Goal: Find specific page/section: Find specific page/section

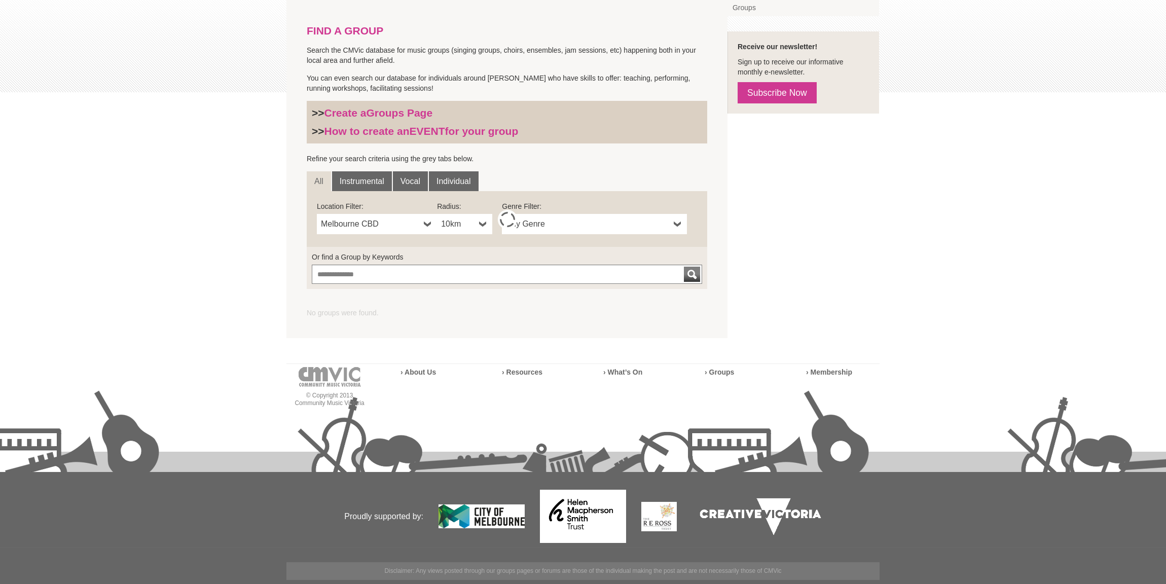
scroll to position [210, 0]
click at [407, 227] on span "Melbourne CBD" at bounding box center [370, 224] width 99 height 12
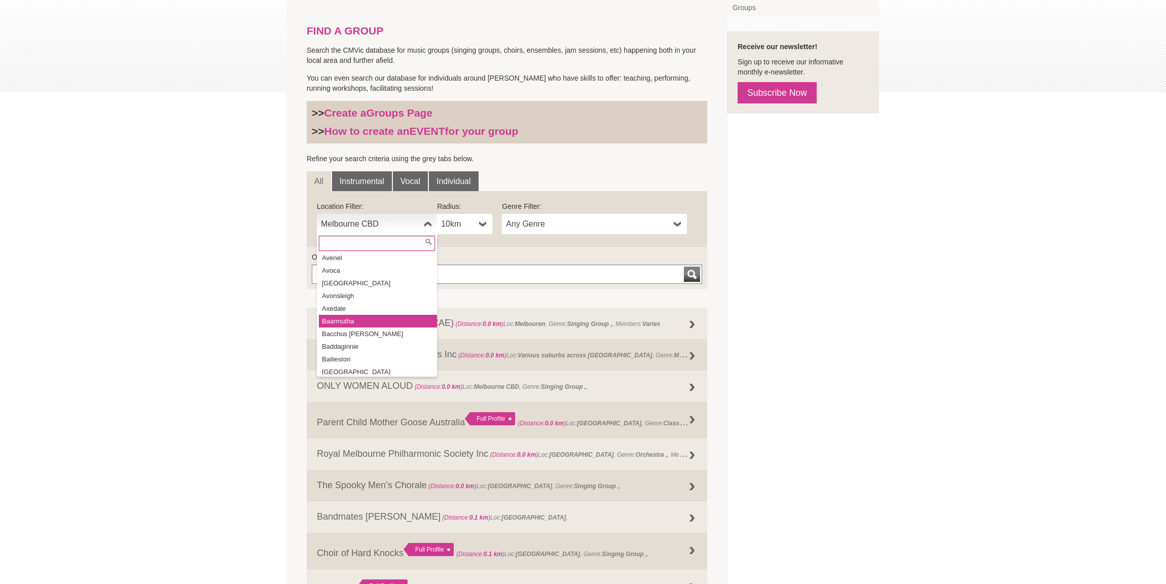
scroll to position [693, 0]
click at [352, 278] on li "[GEOGRAPHIC_DATA]" at bounding box center [378, 284] width 118 height 13
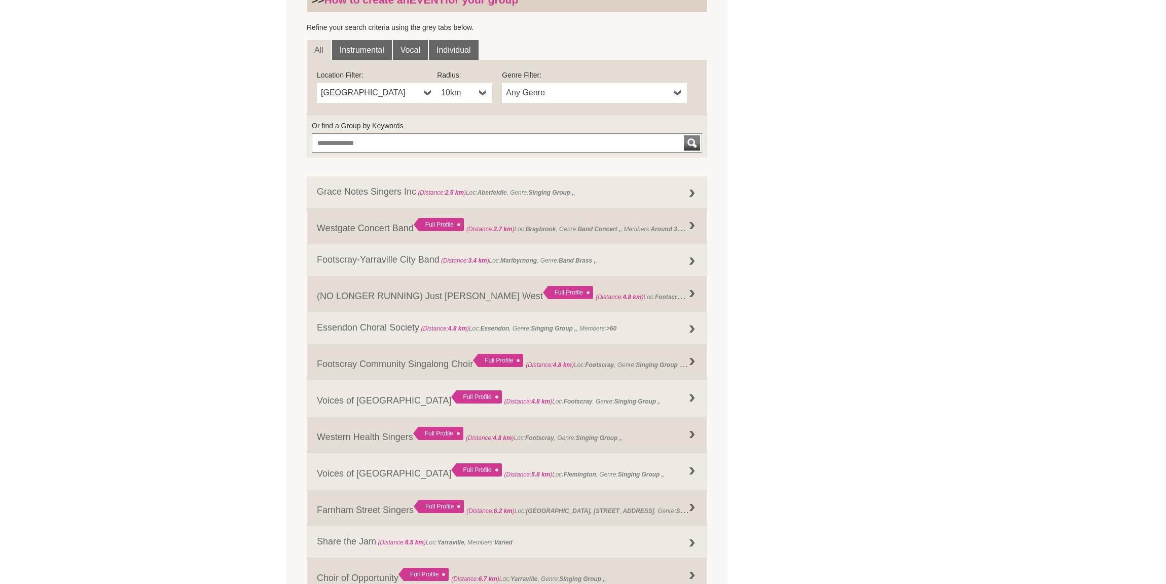
scroll to position [347, 0]
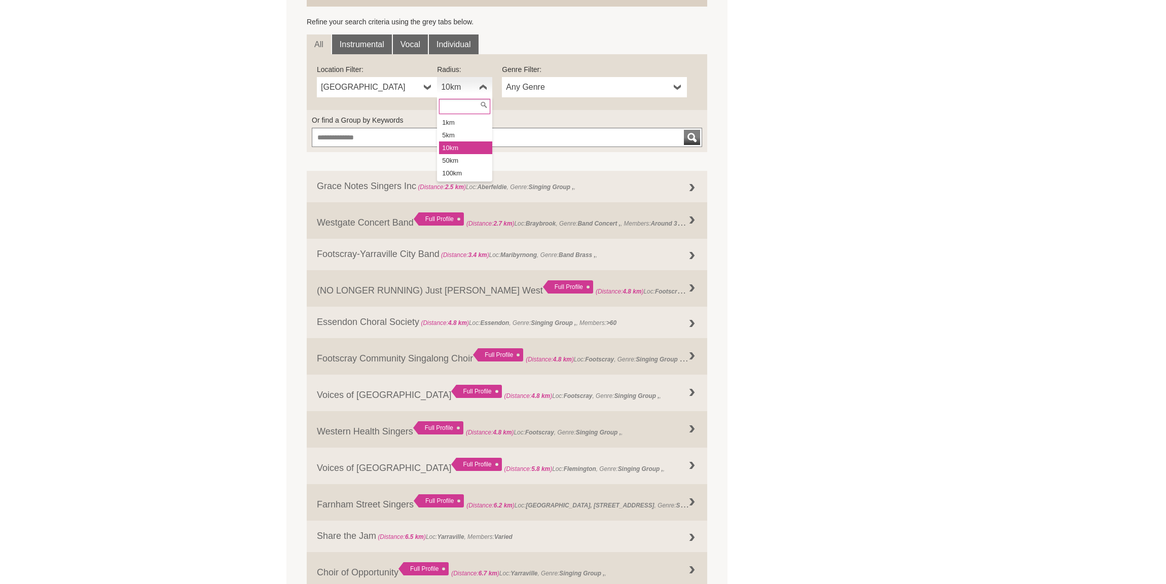
click at [439, 92] on link "10km" at bounding box center [464, 87] width 55 height 20
click at [461, 125] on li "1km" at bounding box center [465, 122] width 53 height 13
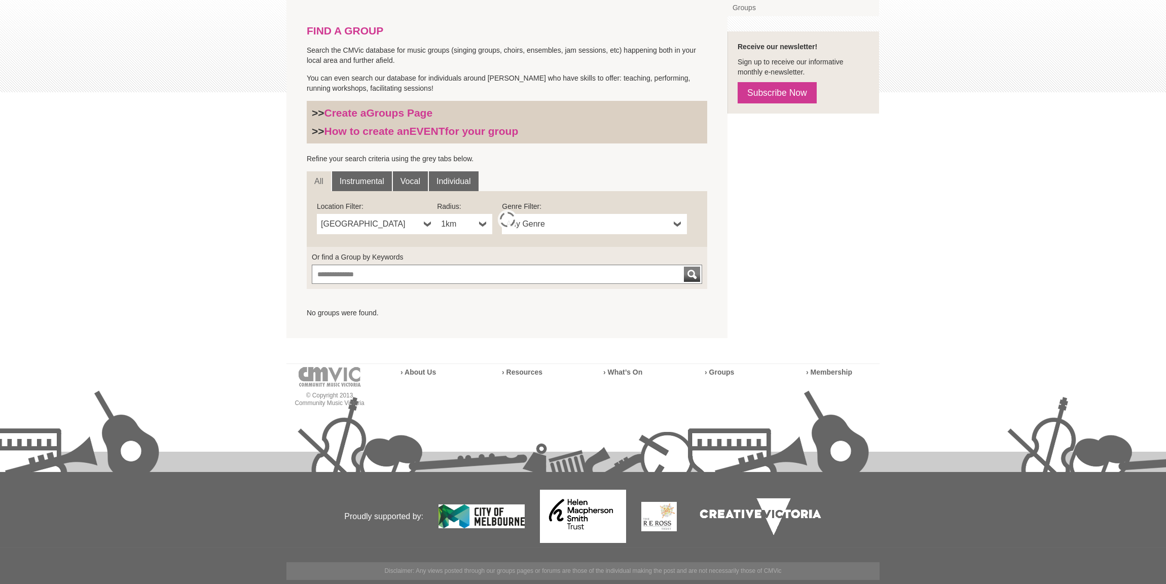
scroll to position [210, 0]
click at [468, 233] on link "1km" at bounding box center [464, 224] width 55 height 20
click at [457, 273] on li "5km" at bounding box center [465, 272] width 53 height 13
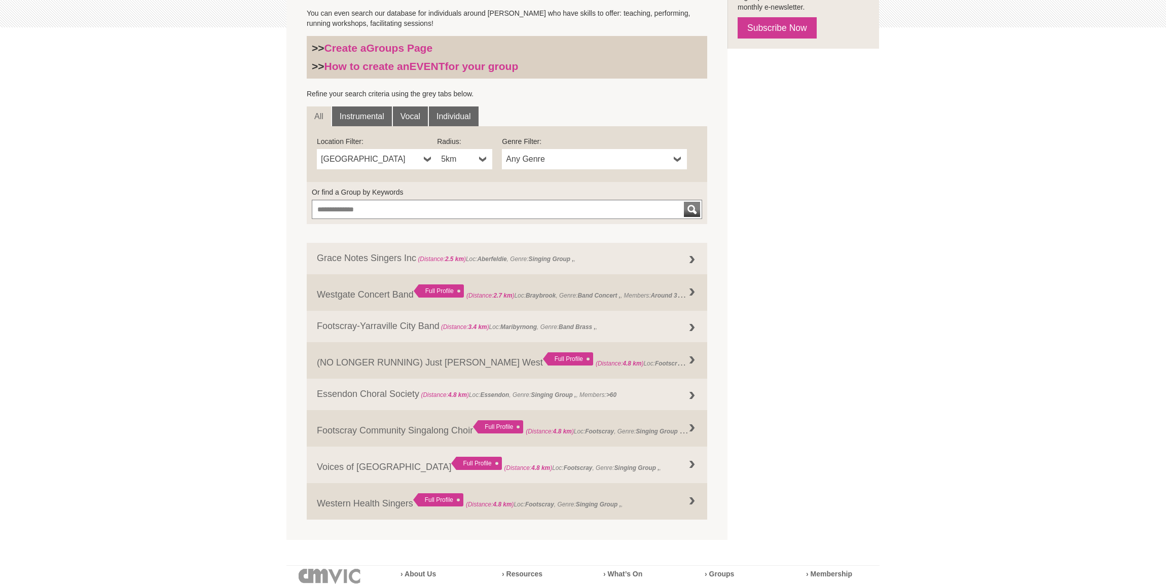
scroll to position [289, 0]
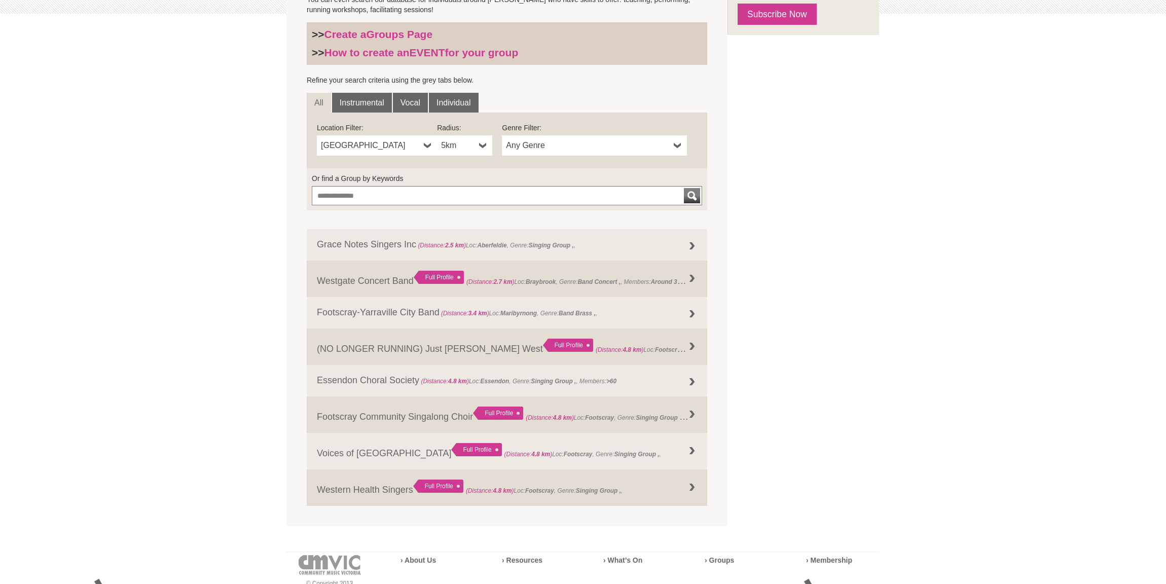
click at [258, 345] on div "Blog Support Us Contact Us Member Login 0 About Us" at bounding box center [583, 236] width 1166 height 1051
click at [237, 322] on div "Blog Support Us Contact Us Member Login 0 About Us" at bounding box center [583, 236] width 1166 height 1051
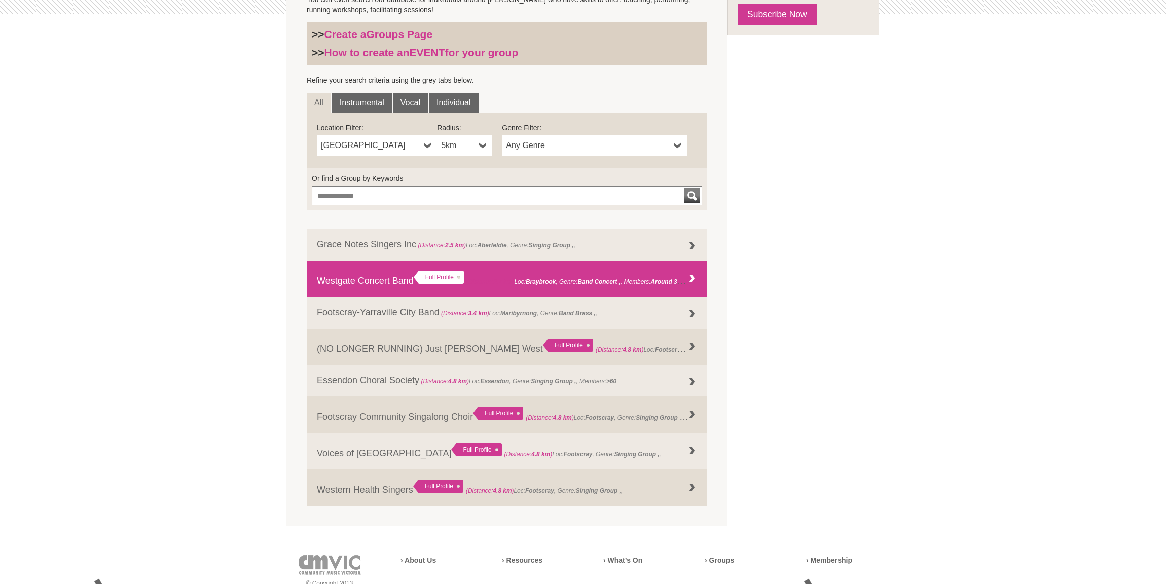
click at [378, 283] on link "Westgate Concert Band Full Profile (Distance: 2.7 km ) Loc: [GEOGRAPHIC_DATA] ,…" at bounding box center [507, 279] width 401 height 37
